Goal: Task Accomplishment & Management: Manage account settings

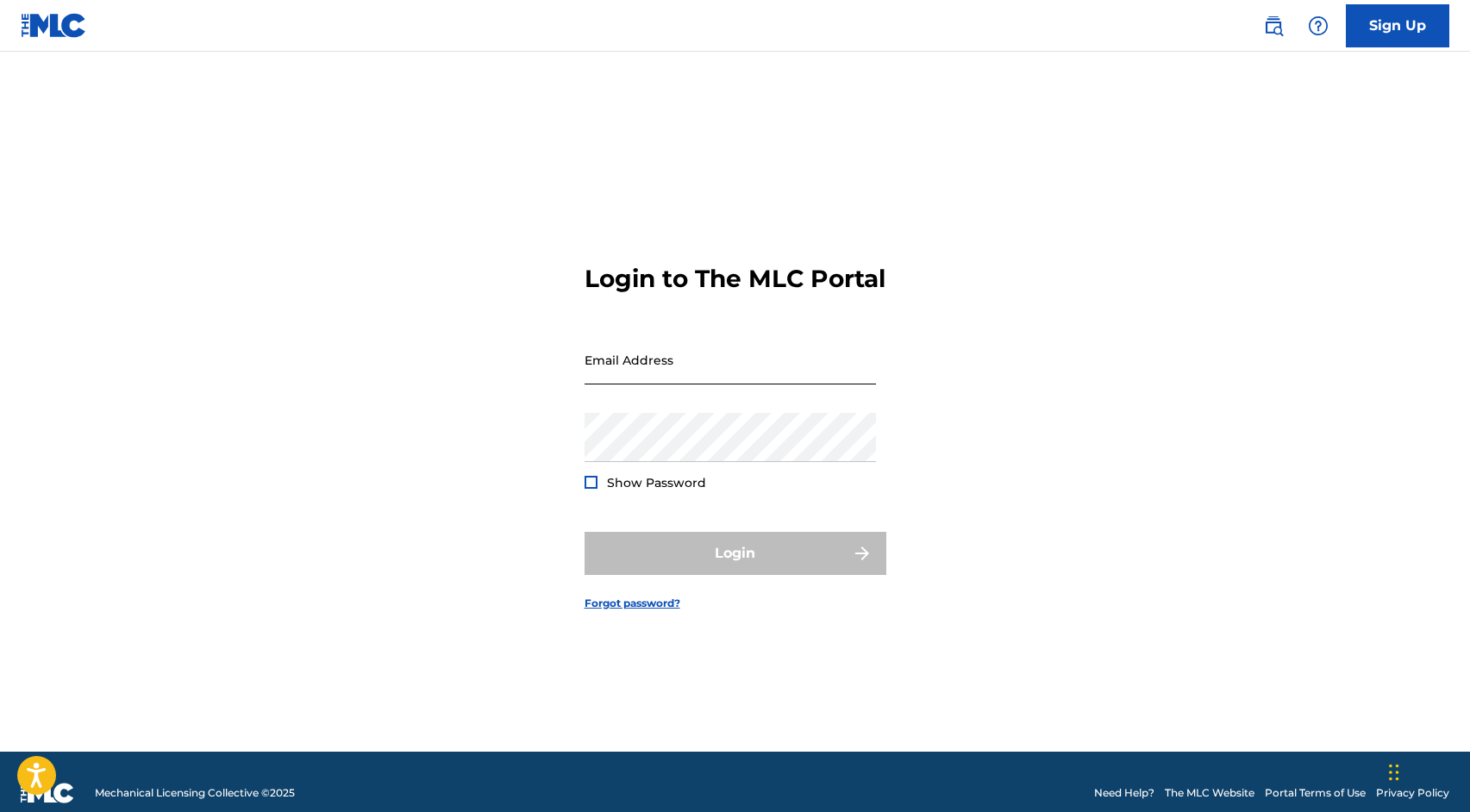
click at [633, 385] on input "Email Address" at bounding box center [730, 360] width 291 height 49
type input "[PERSON_NAME][EMAIL_ADDRESS][DOMAIN_NAME]"
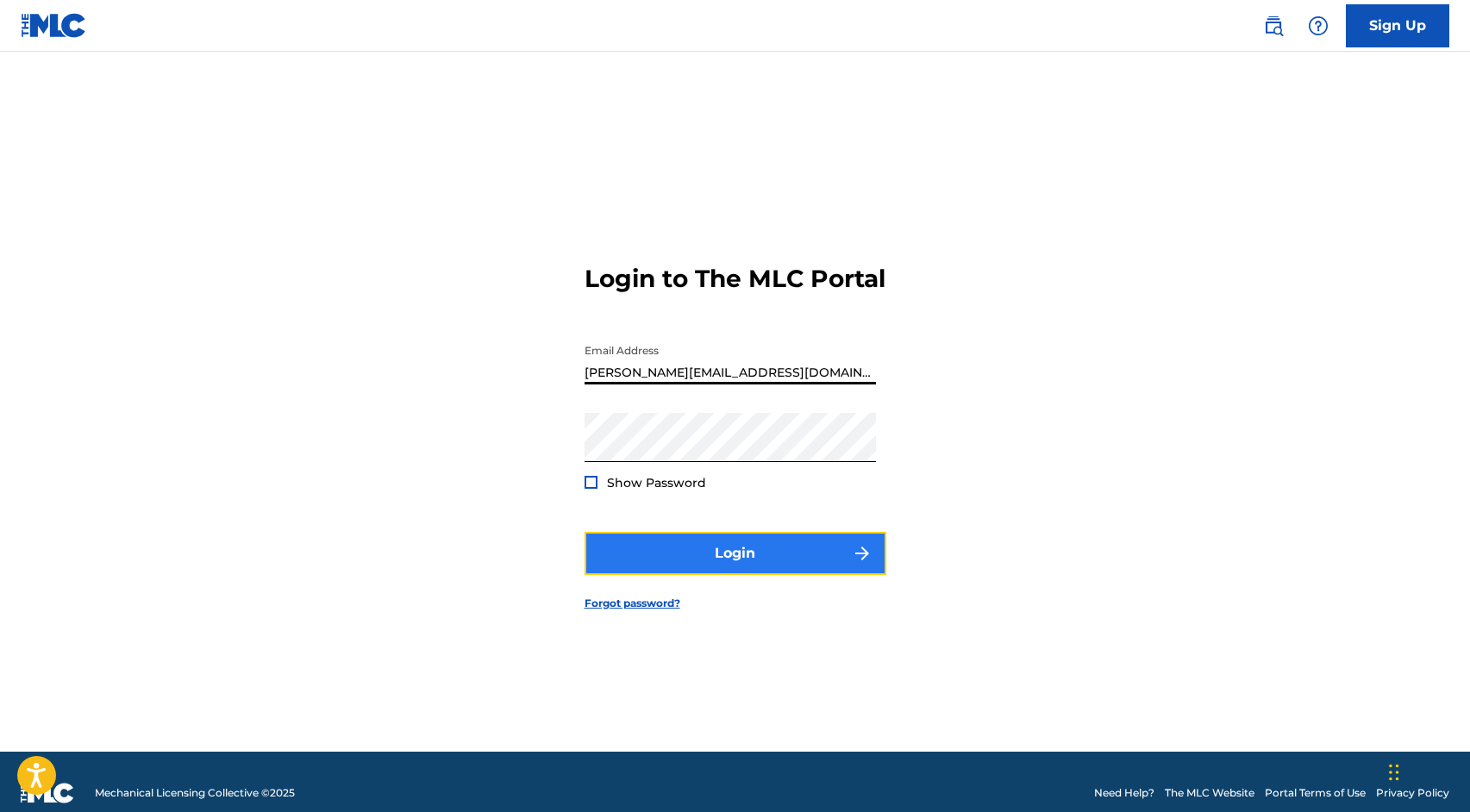
click at [721, 563] on button "Login" at bounding box center [735, 553] width 302 height 43
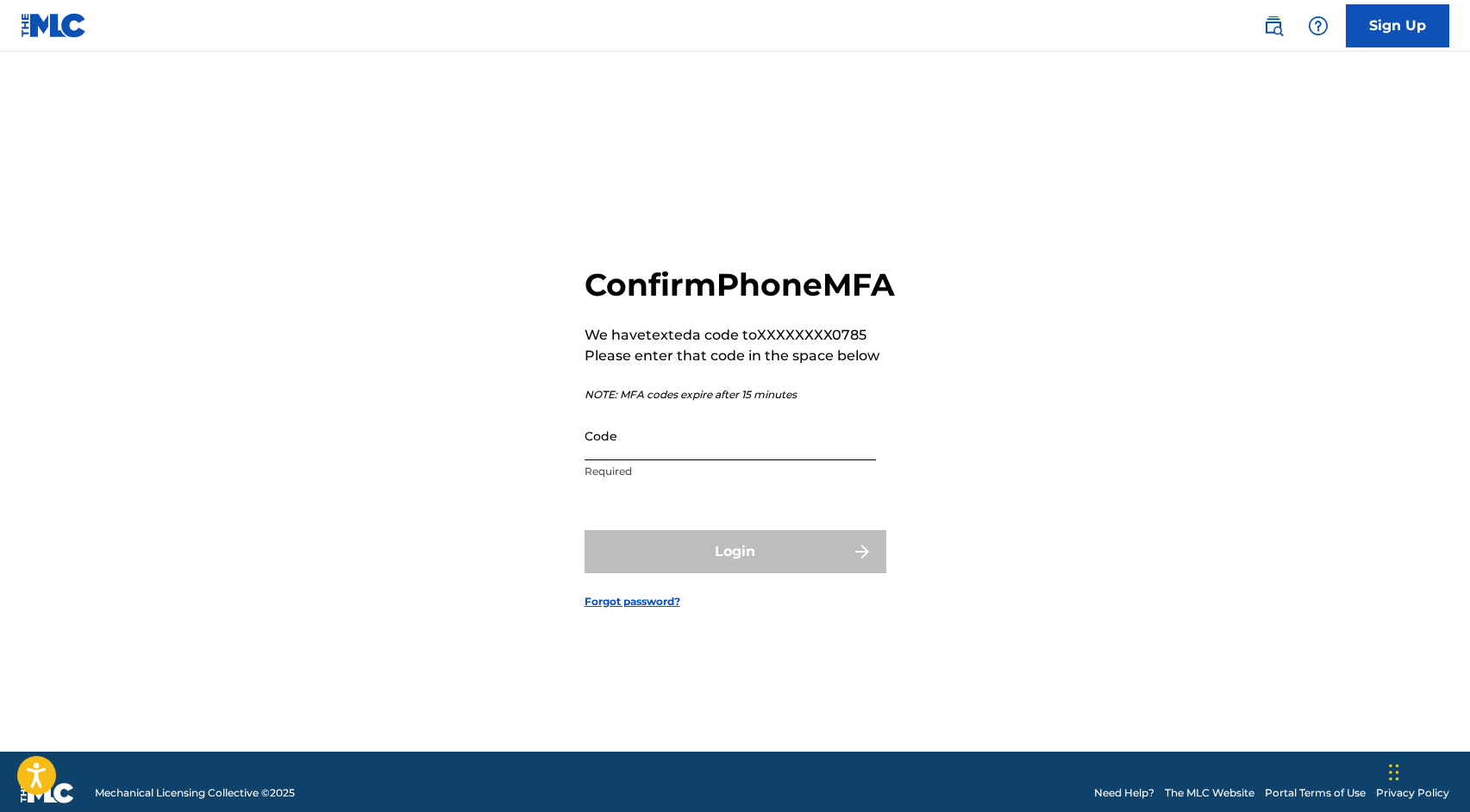
click at [634, 460] on input "Code" at bounding box center [730, 435] width 291 height 49
paste input "584495"
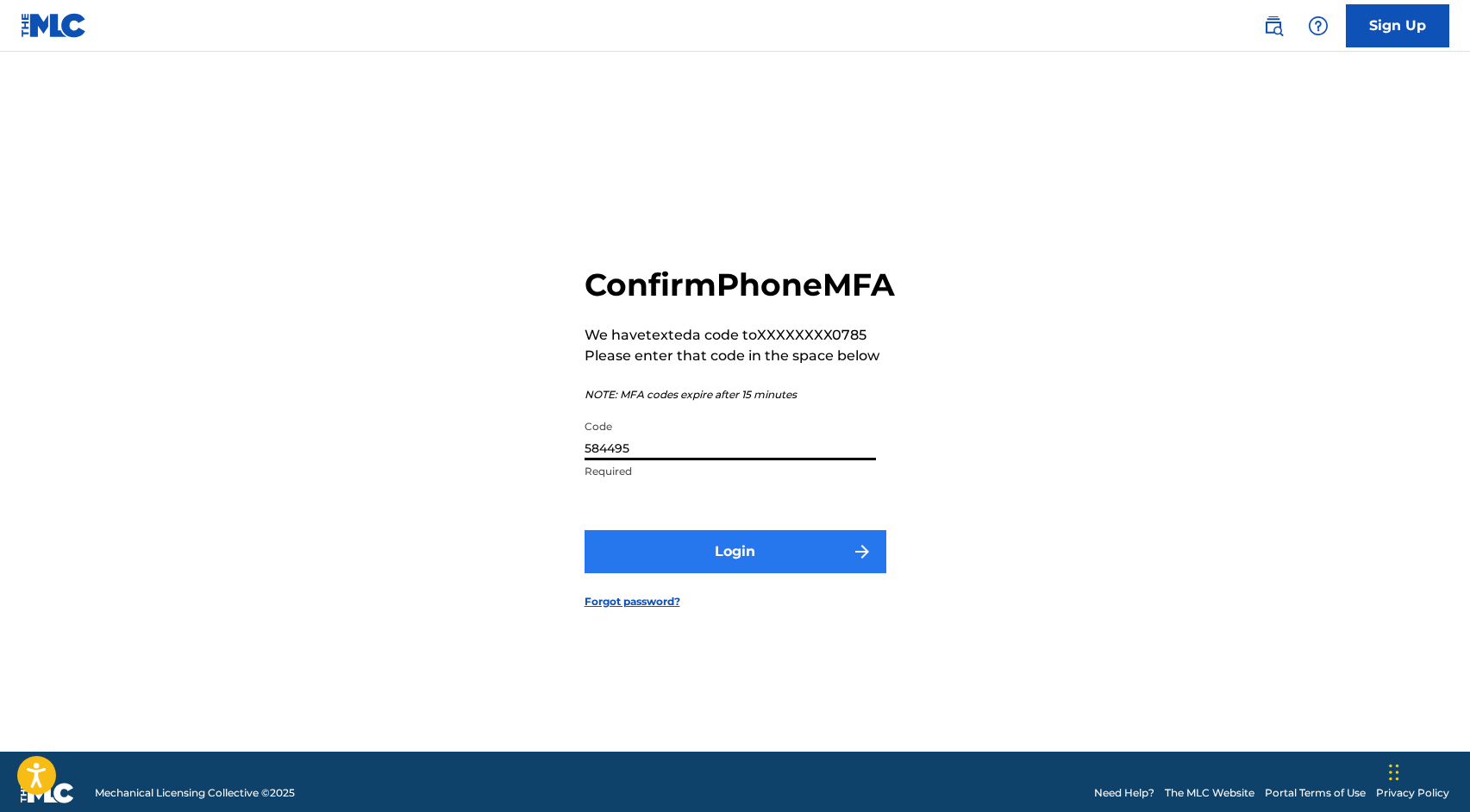
type input "584495"
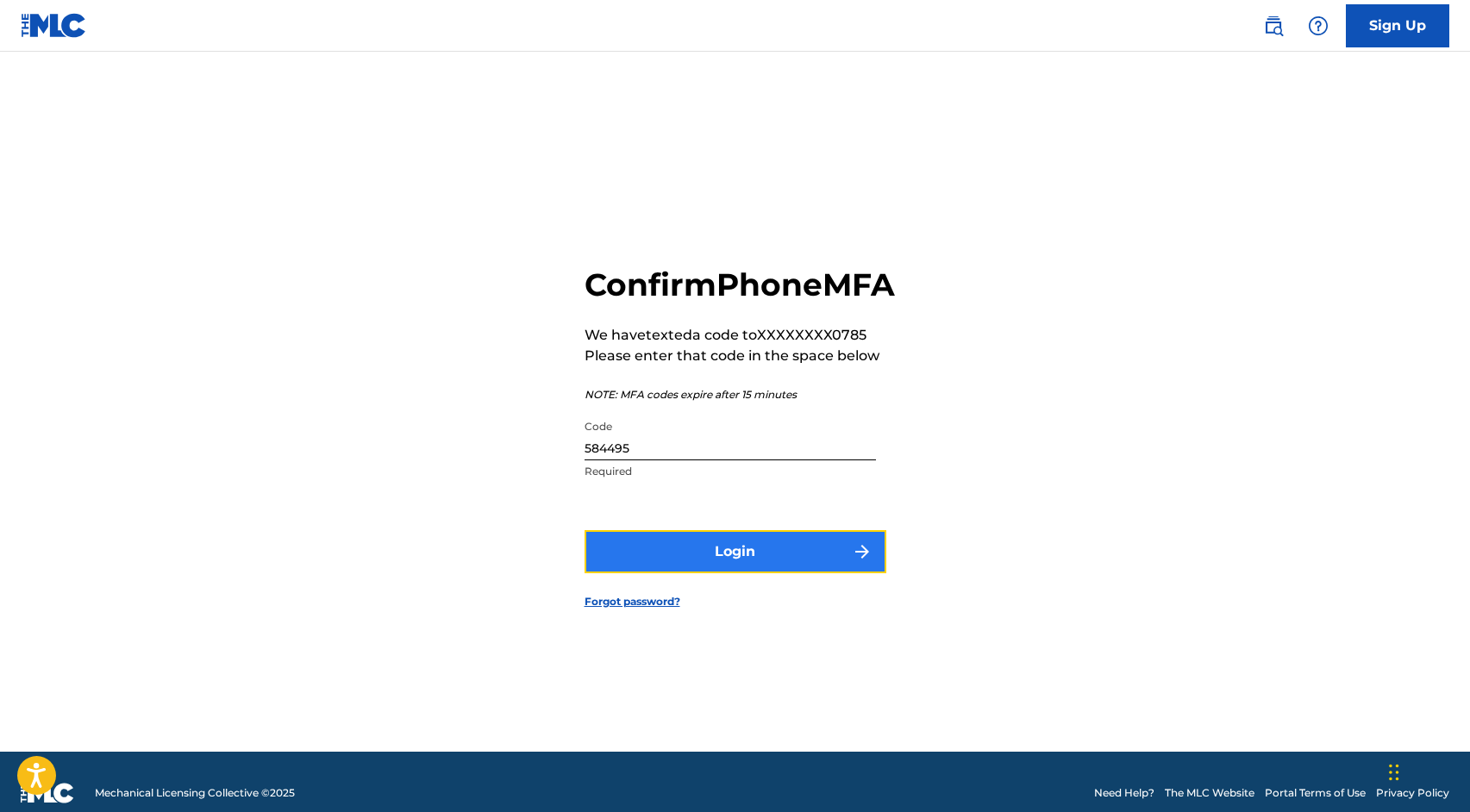
click at [721, 573] on button "Login" at bounding box center [735, 552] width 302 height 43
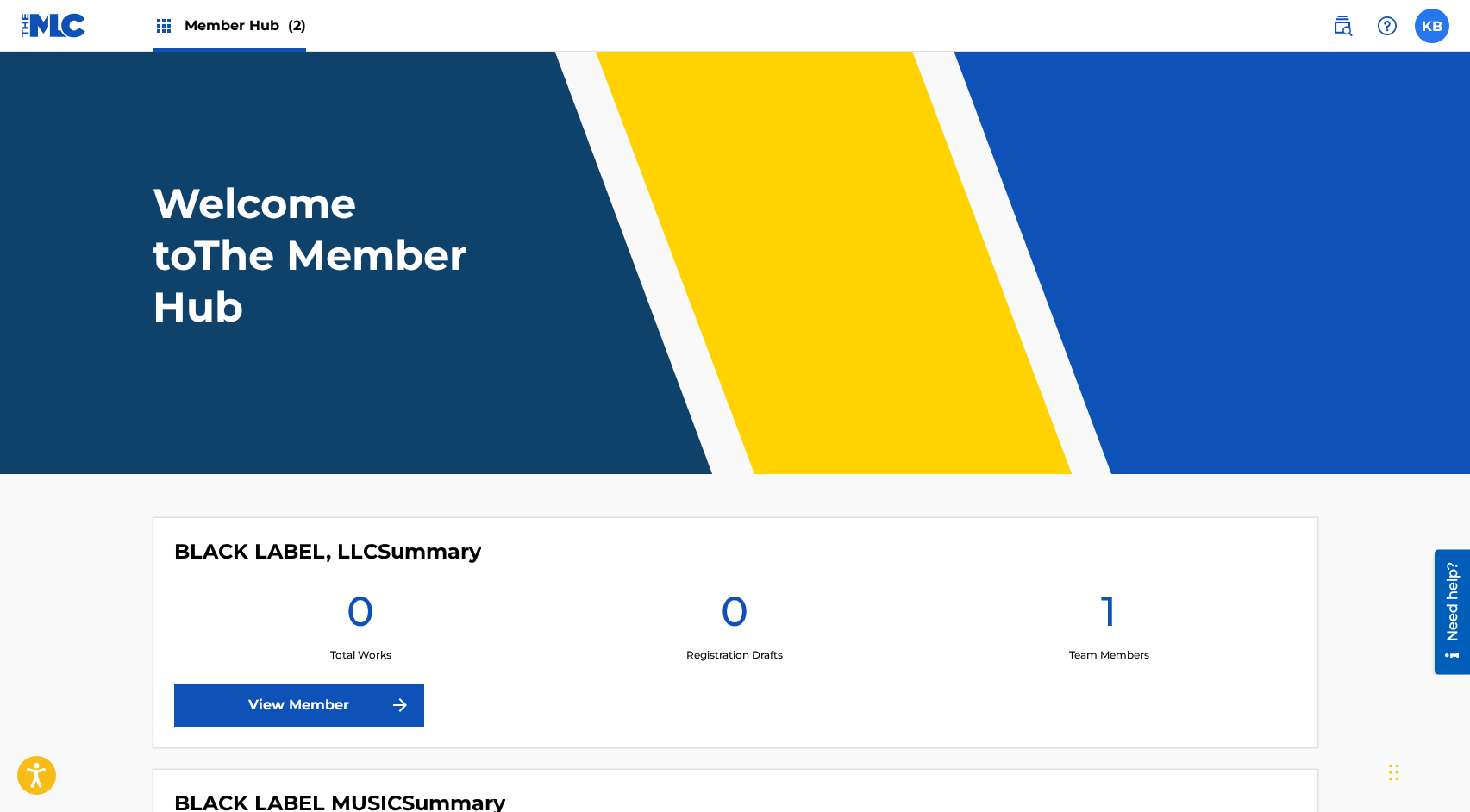
click at [1426, 24] on label at bounding box center [1431, 26] width 35 height 35
click at [1431, 26] on input "KB [PERSON_NAME] [PERSON_NAME][EMAIL_ADDRESS][DOMAIN_NAME] Notification Prefere…" at bounding box center [1431, 26] width 0 height 0
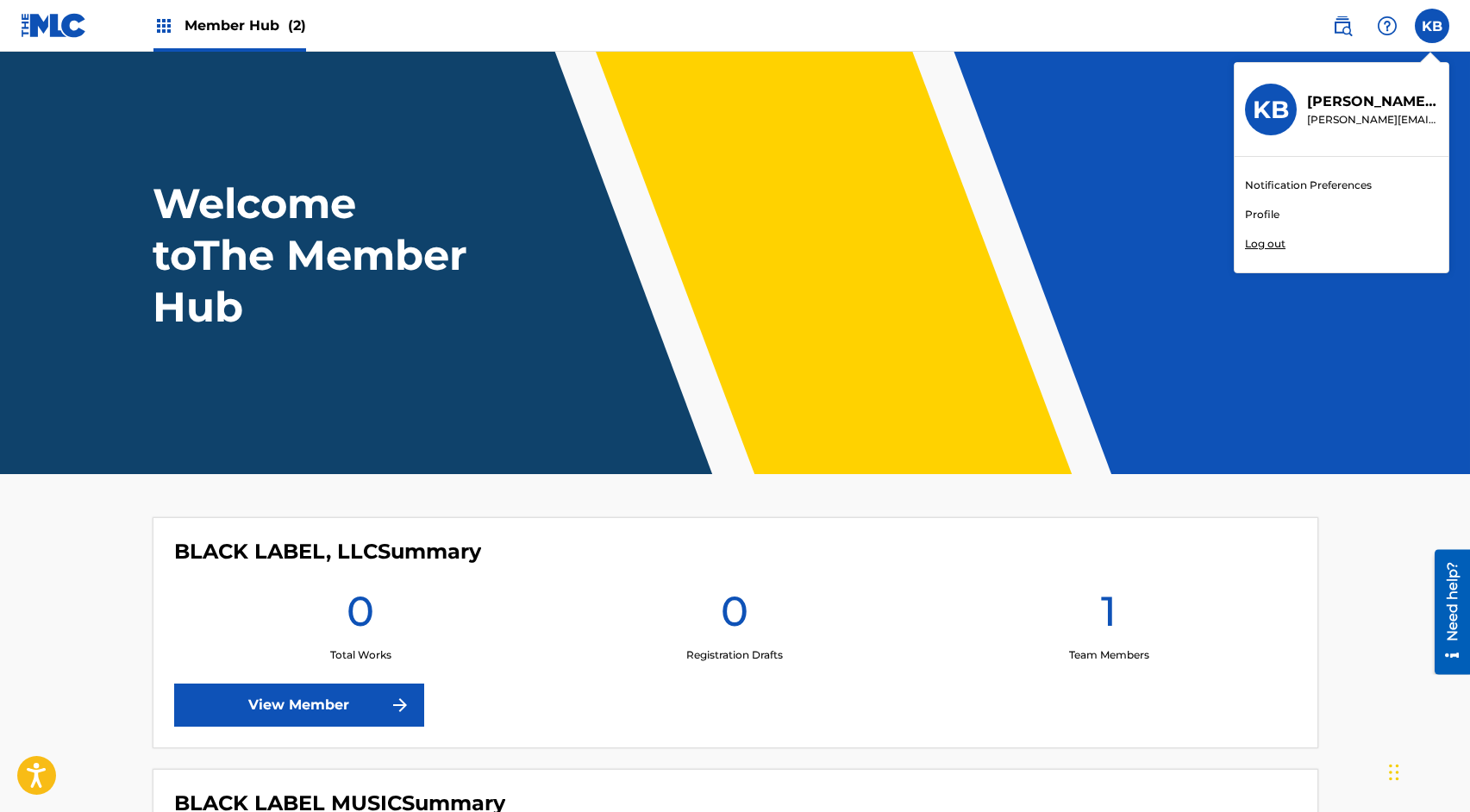
click at [1252, 210] on link "Profile" at bounding box center [1262, 214] width 35 height 15
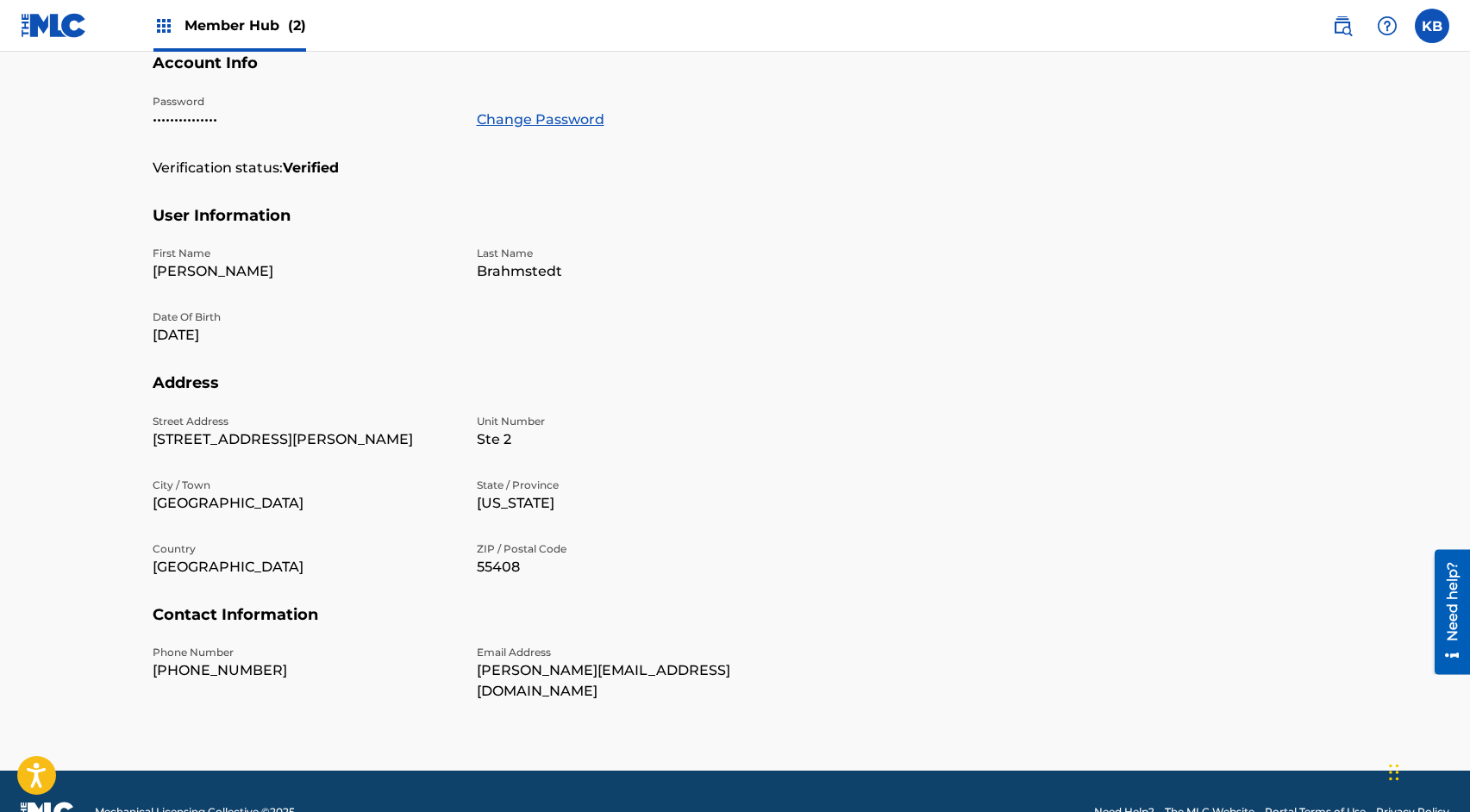
scroll to position [342, 0]
